Goal: Task Accomplishment & Management: Use online tool/utility

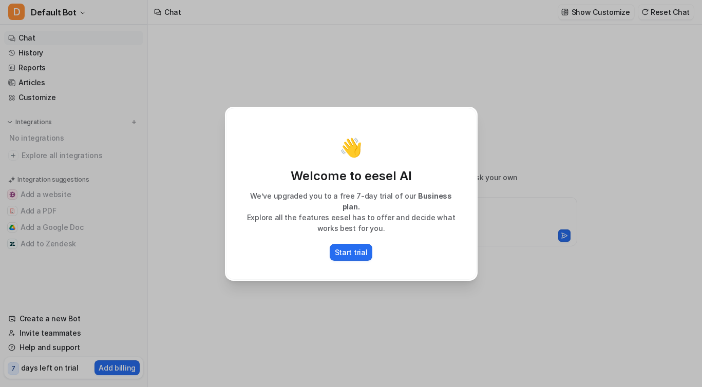
type textarea "**********"
click at [468, 270] on div "👋 Welcome to eesel AI We’ve upgraded you to a free 7-day trial of our Business …" at bounding box center [351, 194] width 251 height 172
click at [518, 234] on div "👋 Welcome to eesel AI We’ve upgraded you to a free 7-day trial of our Business …" at bounding box center [351, 193] width 702 height 387
click at [328, 339] on div "👋 Welcome to eesel AI We’ve upgraded you to a free 7-day trial of our Business …" at bounding box center [351, 193] width 269 height 387
click at [224, 286] on div "👋 Welcome to eesel AI We’ve upgraded you to a free 7-day trial of our Business …" at bounding box center [351, 193] width 269 height 387
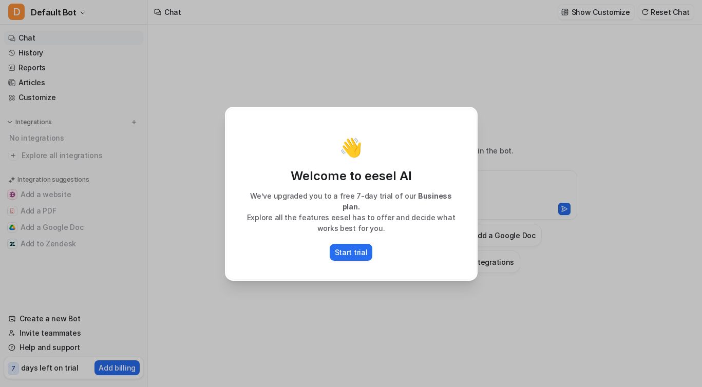
click at [368, 244] on div "Start trial" at bounding box center [351, 252] width 229 height 17
click at [365, 249] on p "Start trial" at bounding box center [351, 252] width 33 height 11
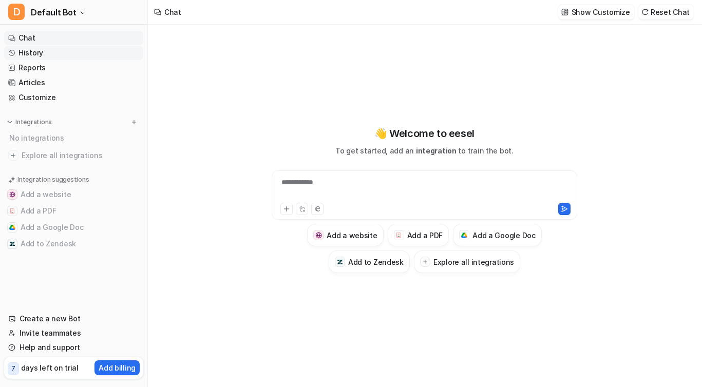
click at [42, 56] on link "History" at bounding box center [73, 53] width 139 height 14
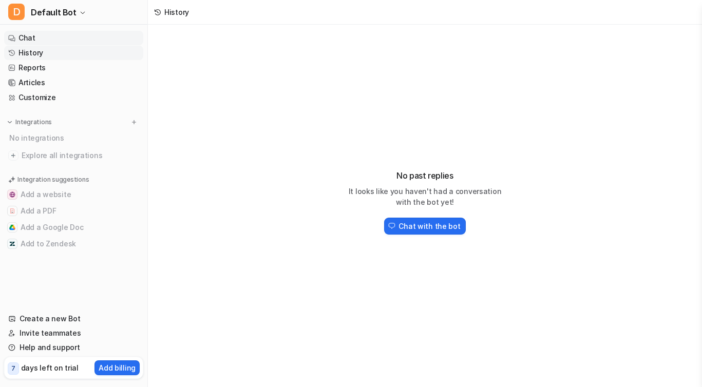
click at [54, 36] on link "Chat" at bounding box center [73, 38] width 139 height 14
